Goal: Task Accomplishment & Management: Use online tool/utility

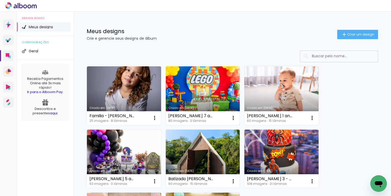
click at [205, 95] on link "Criado em [DATE]" at bounding box center [203, 95] width 74 height 58
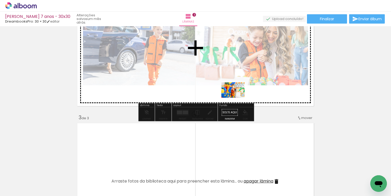
drag, startPoint x: 201, startPoint y: 181, endPoint x: 237, endPoint y: 97, distance: 91.1
click at [237, 97] on quentale-workspace at bounding box center [195, 98] width 391 height 196
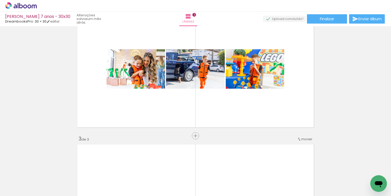
scroll to position [166, 0]
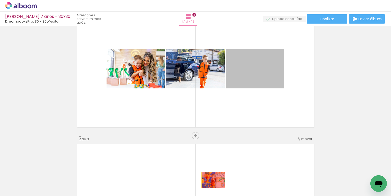
drag, startPoint x: 259, startPoint y: 68, endPoint x: 213, endPoint y: 180, distance: 121.2
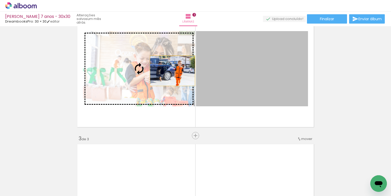
drag, startPoint x: 235, startPoint y: 71, endPoint x: 157, endPoint y: 70, distance: 77.3
click at [0, 0] on slot at bounding box center [0, 0] width 0 height 0
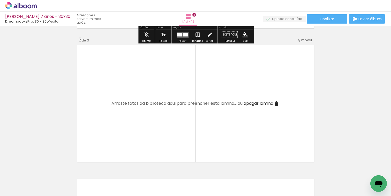
scroll to position [265, 0]
